Goal: Find specific page/section: Find specific page/section

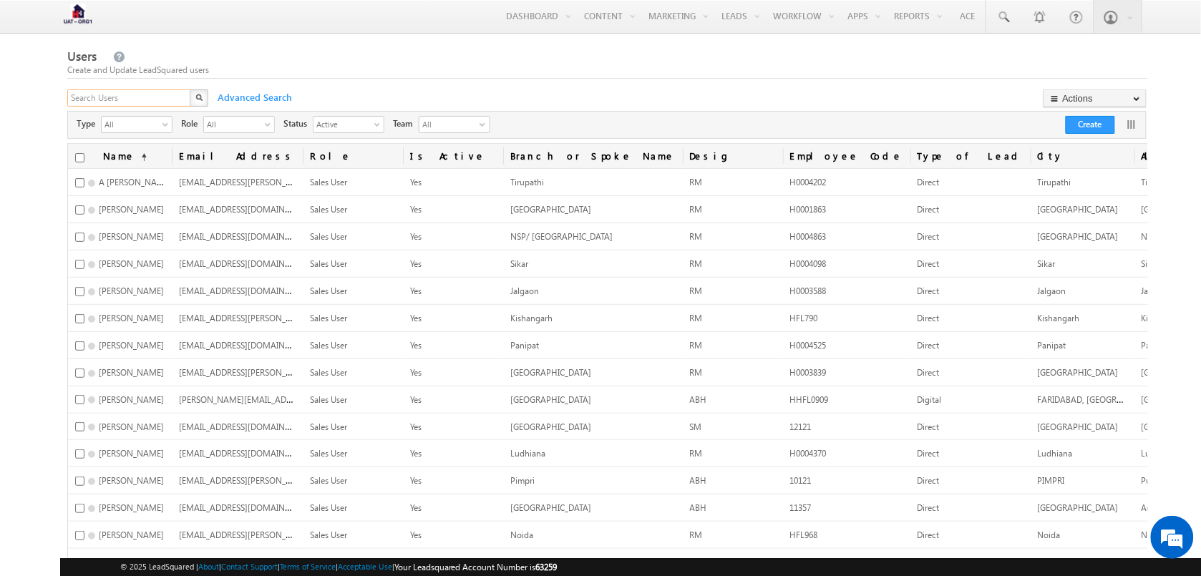
click at [102, 99] on input "text" at bounding box center [129, 97] width 125 height 17
type input "shashank"
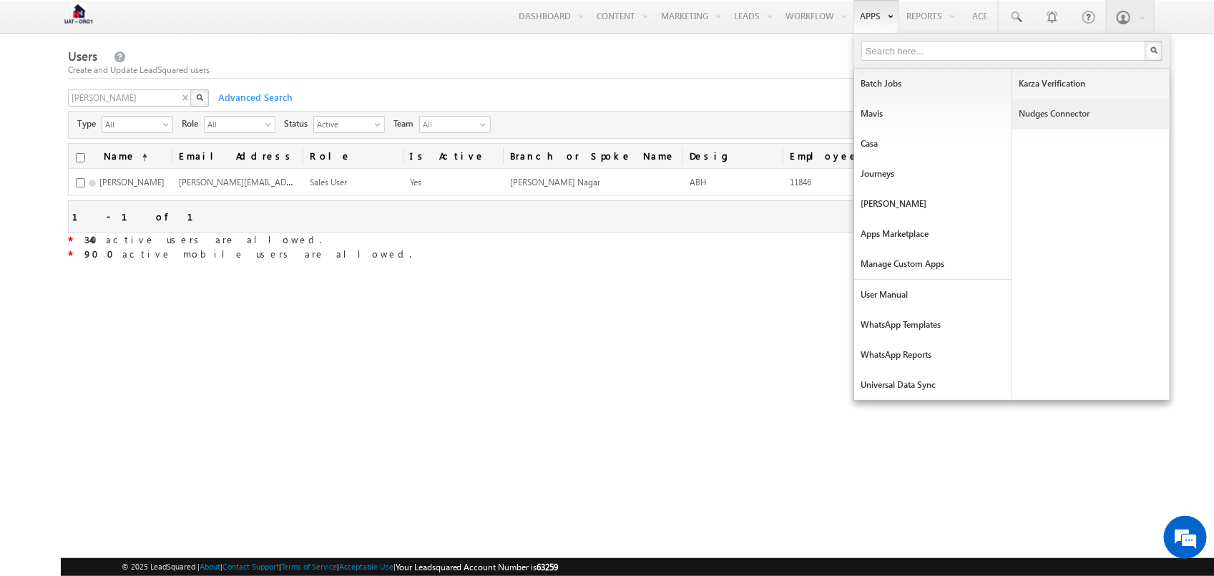
click at [1081, 118] on link "Nudges Connector" at bounding box center [1091, 114] width 157 height 30
